Goal: Information Seeking & Learning: Understand process/instructions

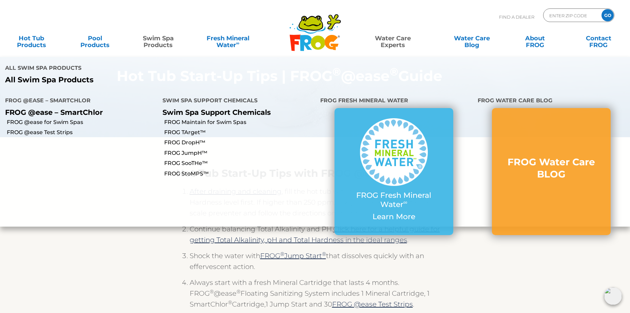
click at [161, 42] on link "Swim Spa Products" at bounding box center [158, 39] width 49 height 14
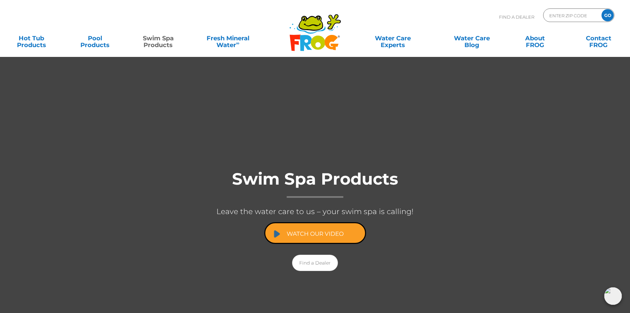
click at [327, 234] on link "Watch Our Video" at bounding box center [315, 233] width 102 height 22
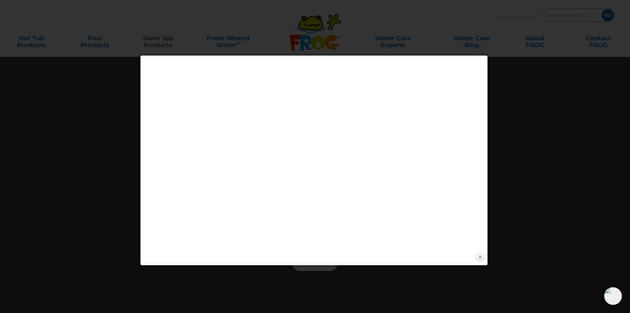
click at [481, 258] on link "Close" at bounding box center [480, 257] width 10 height 10
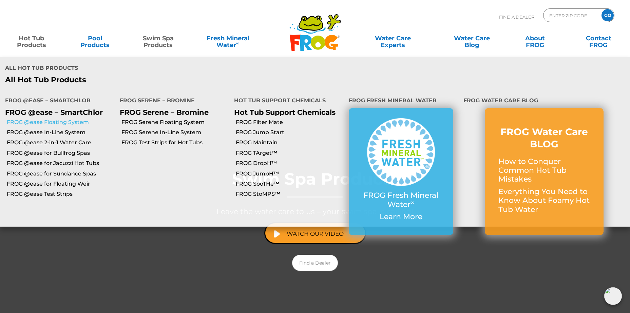
click at [35, 119] on link "FROG @ease Floating System" at bounding box center [61, 122] width 108 height 7
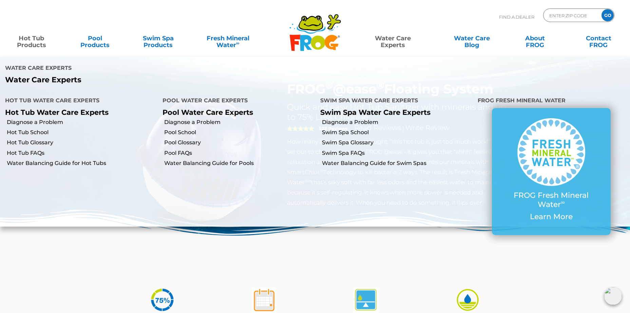
drag, startPoint x: 390, startPoint y: 41, endPoint x: 385, endPoint y: 19, distance: 22.2
click at [385, 19] on div "Find A Dealer ENTER ZIP CODE GO" at bounding box center [315, 19] width 616 height 23
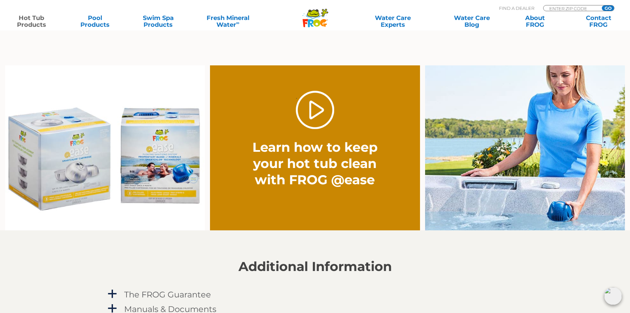
scroll to position [509, 0]
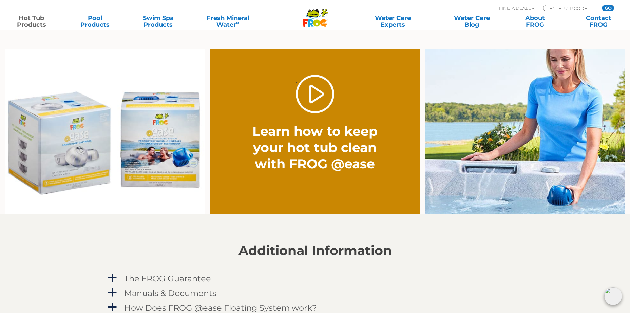
click at [74, 155] on img at bounding box center [105, 133] width 200 height 166
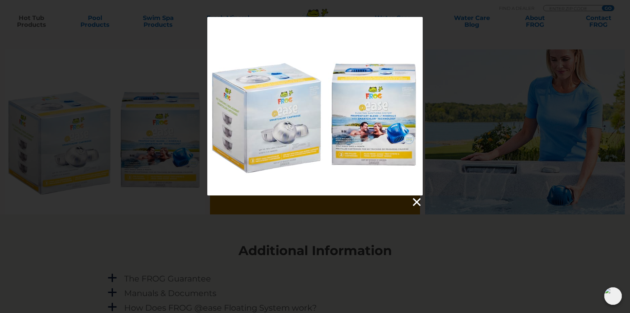
click at [419, 202] on link at bounding box center [416, 202] width 10 height 10
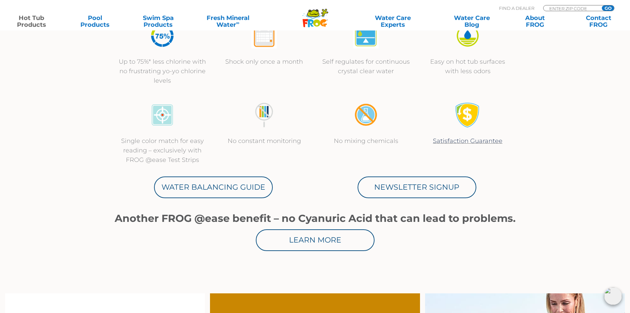
scroll to position [271, 0]
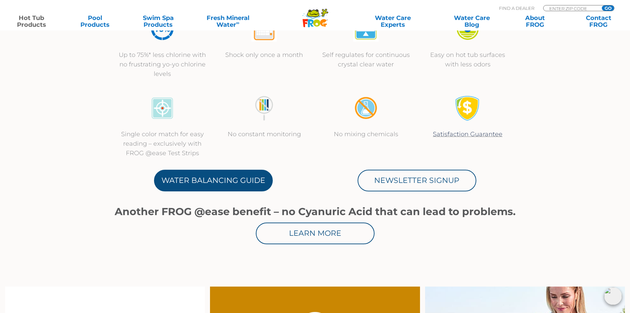
click at [177, 177] on link "Water Balancing Guide" at bounding box center [213, 181] width 119 height 22
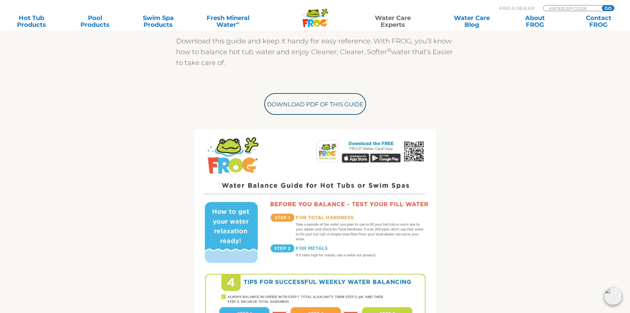
scroll to position [237, 0]
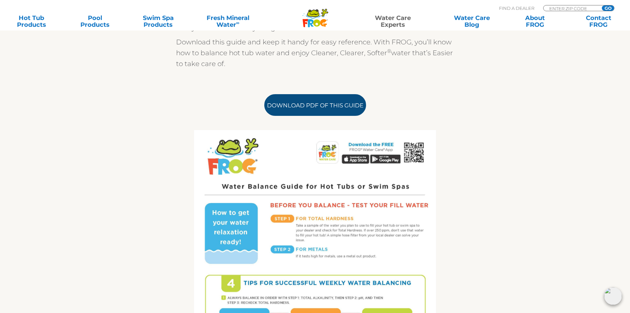
click at [311, 104] on link "Download PDF of this Guide" at bounding box center [315, 105] width 102 height 22
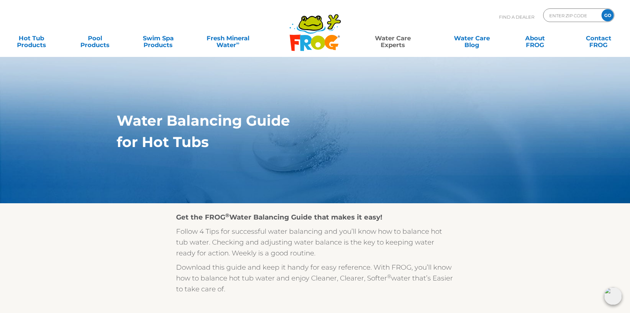
scroll to position [0, 0]
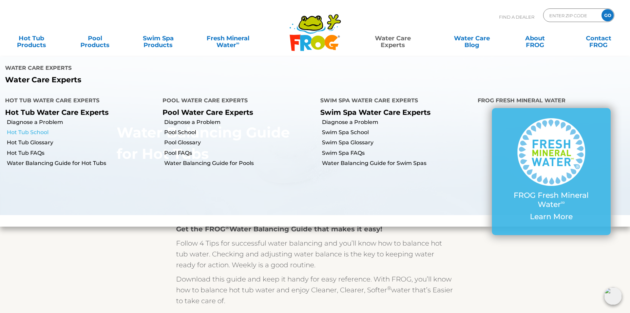
click at [28, 129] on link "Hot Tub School" at bounding box center [82, 132] width 151 height 7
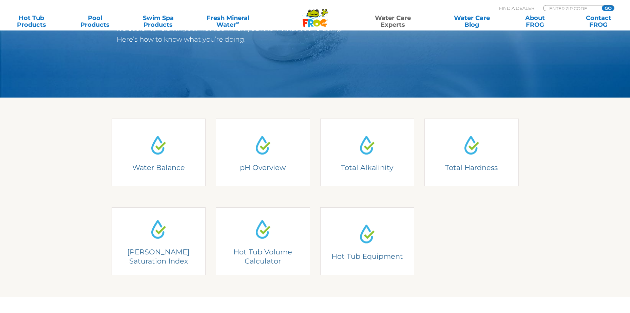
scroll to position [136, 0]
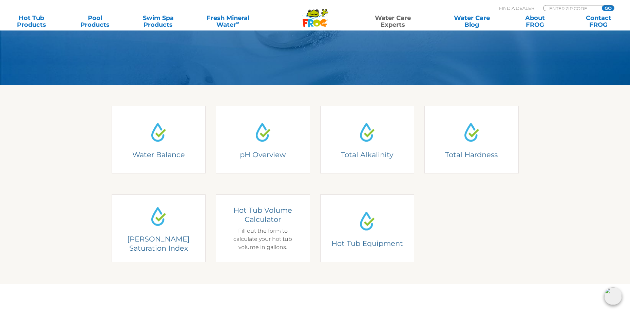
click at [263, 227] on div "Hot Tub Volume Calculator Fill out the form to calculate your hot tub volume in…" at bounding box center [263, 229] width 75 height 46
click at [263, 216] on h4 "Hot Tub Volume Calculator" at bounding box center [263, 215] width 75 height 19
